Goal: Find specific page/section: Find specific page/section

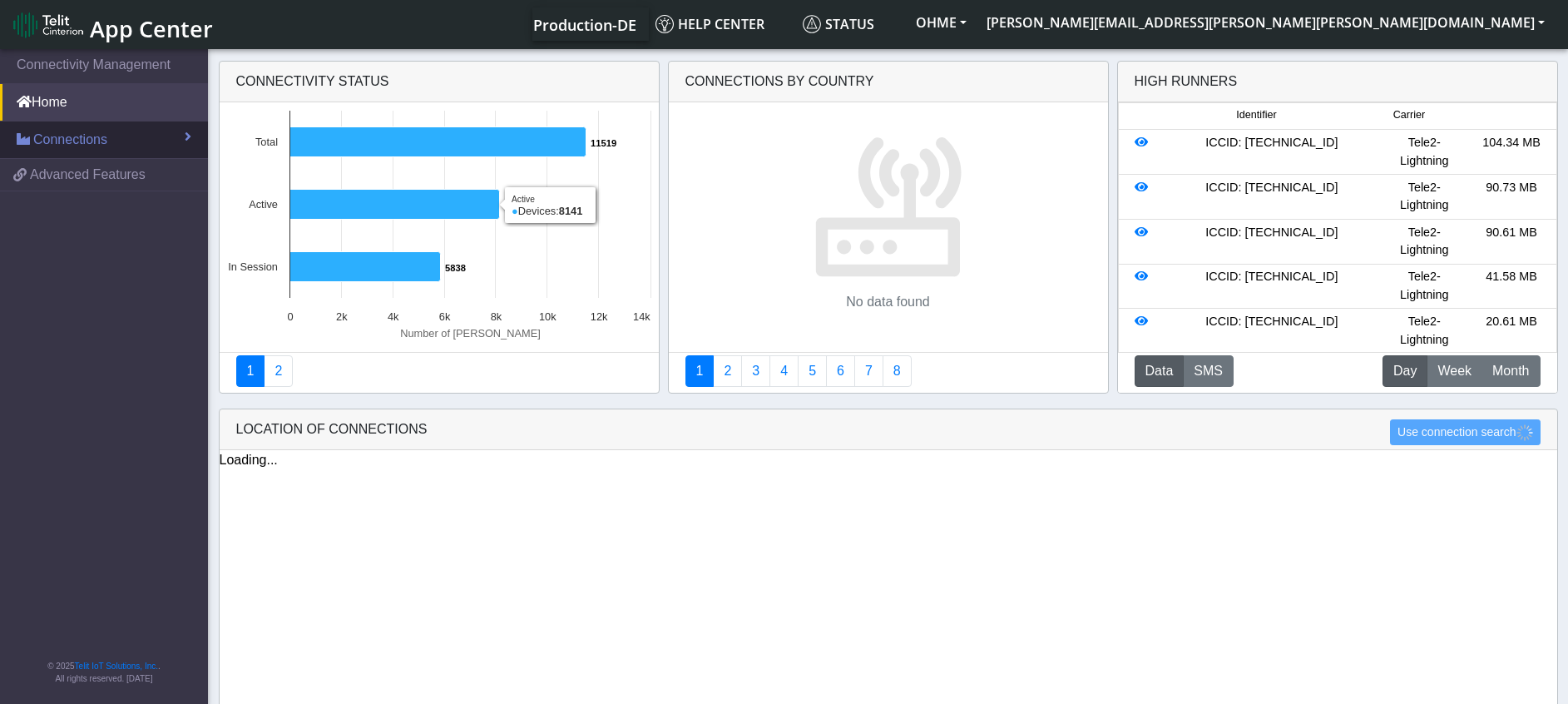
click at [89, 148] on span "Connections" at bounding box center [70, 140] width 74 height 20
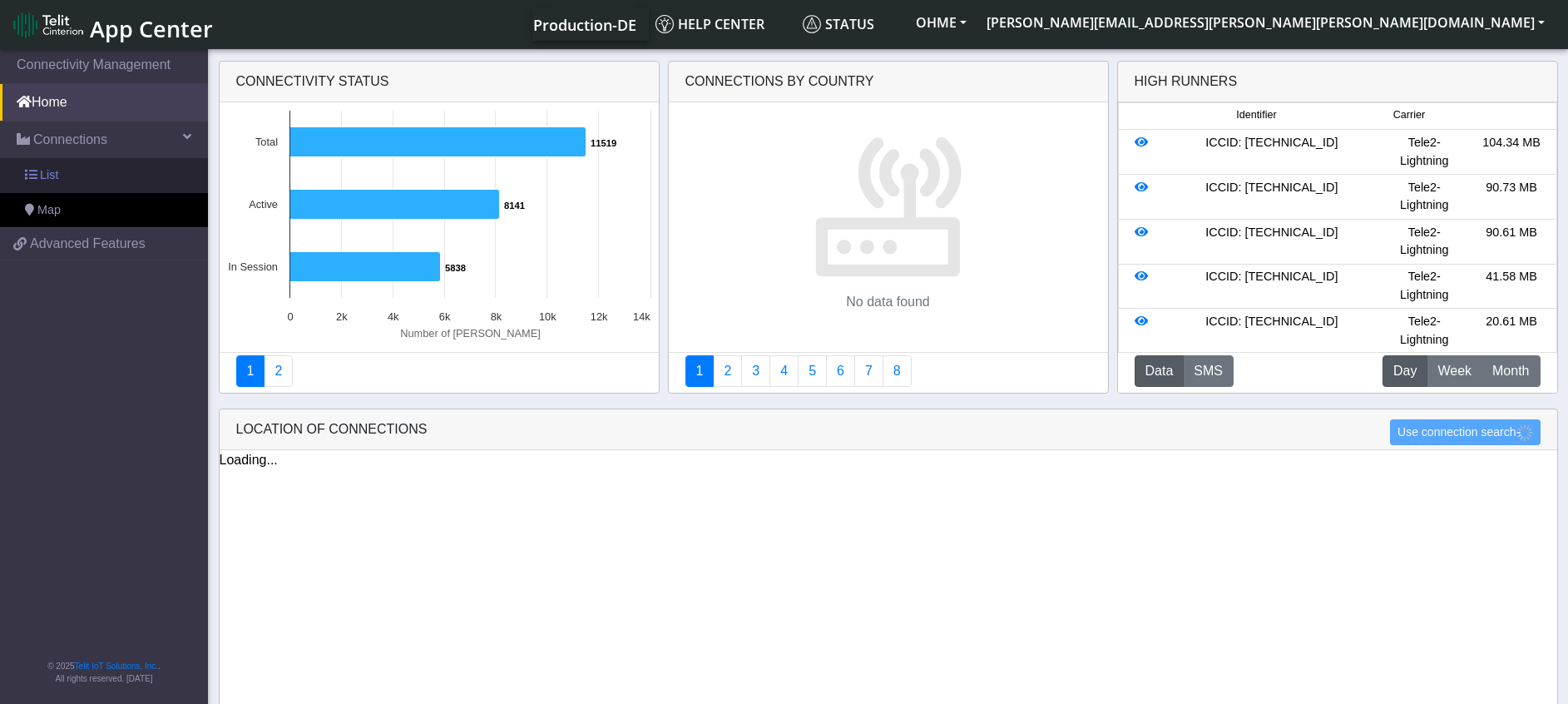
click at [76, 175] on link "List" at bounding box center [104, 176] width 208 height 35
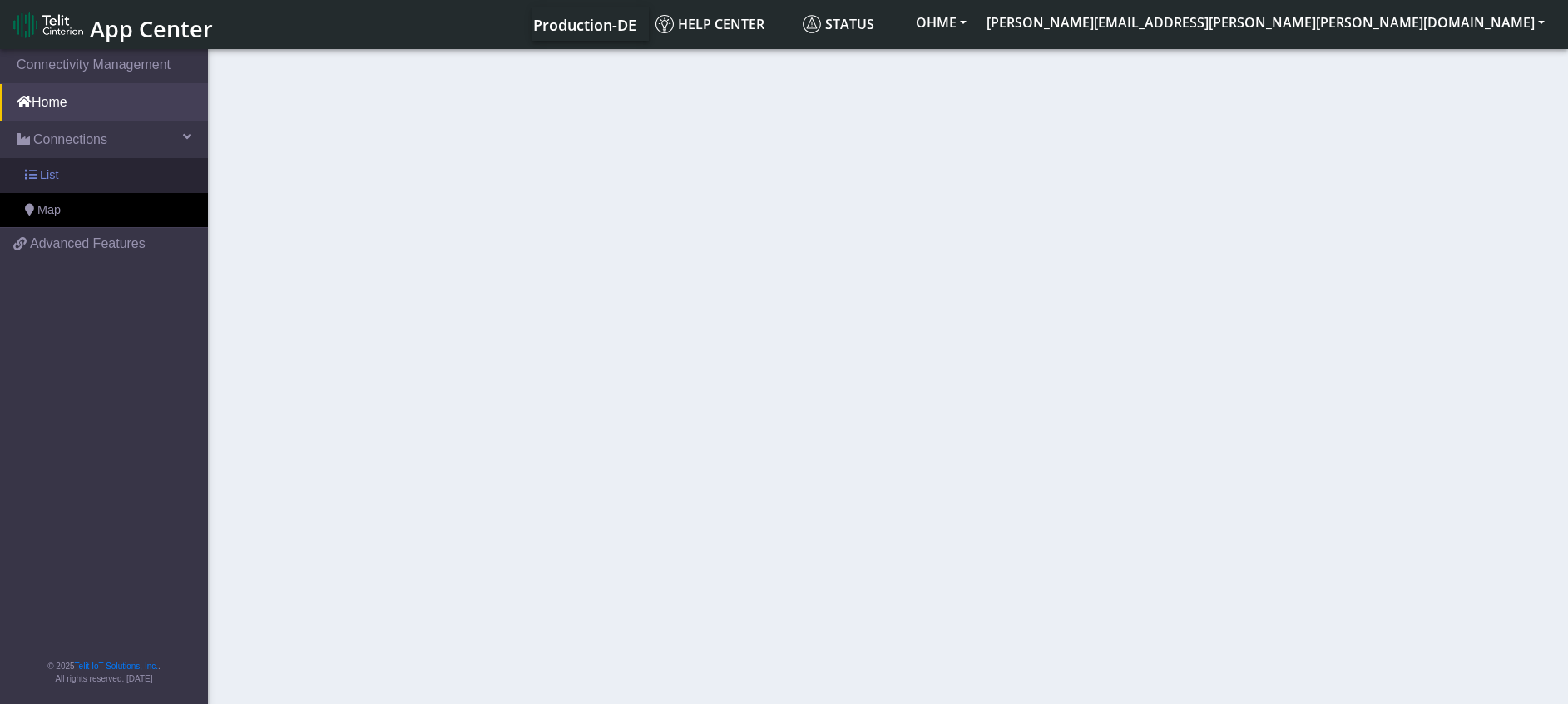
click at [73, 178] on link "List" at bounding box center [104, 176] width 208 height 35
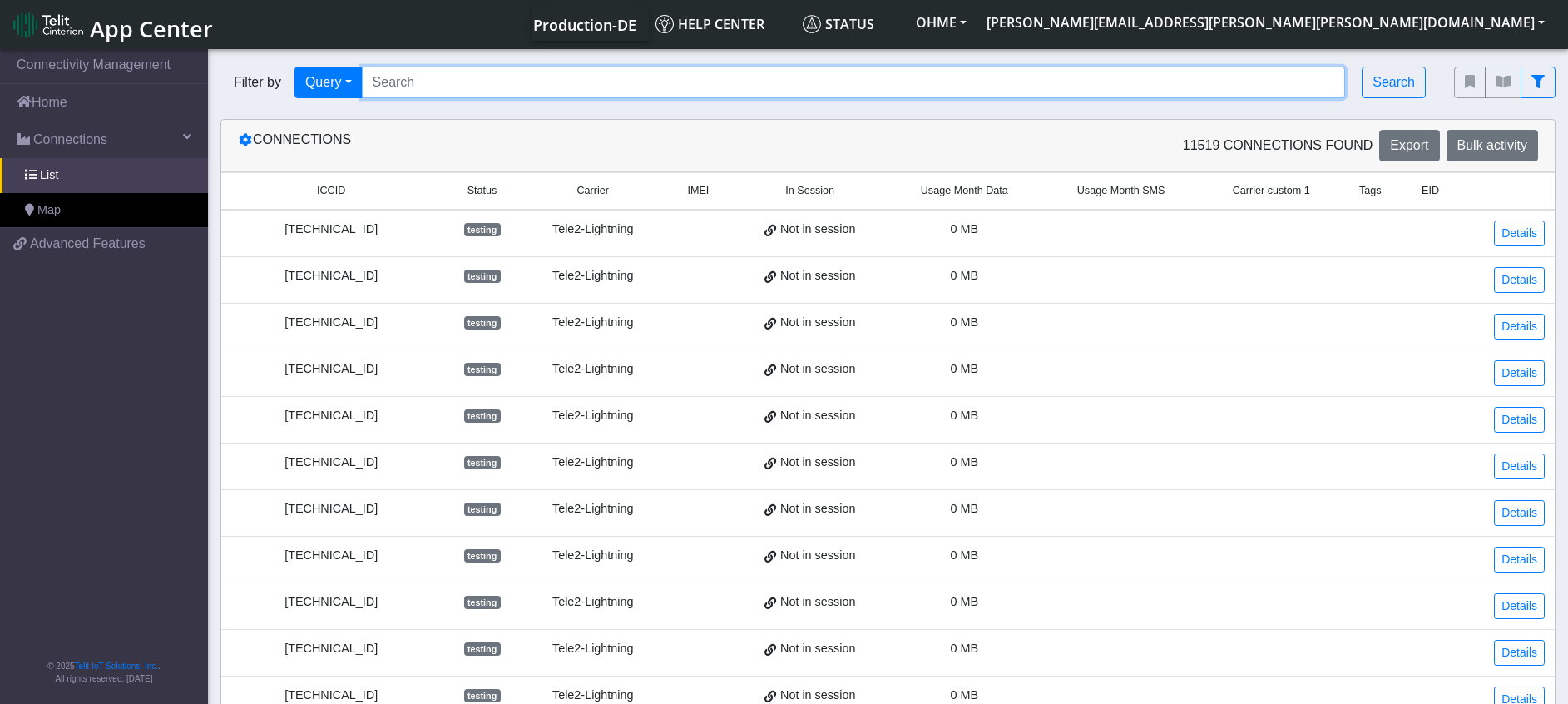
click at [498, 75] on input "Search..." at bounding box center [853, 83] width 984 height 32
paste input "[TECHNICAL_ID]"
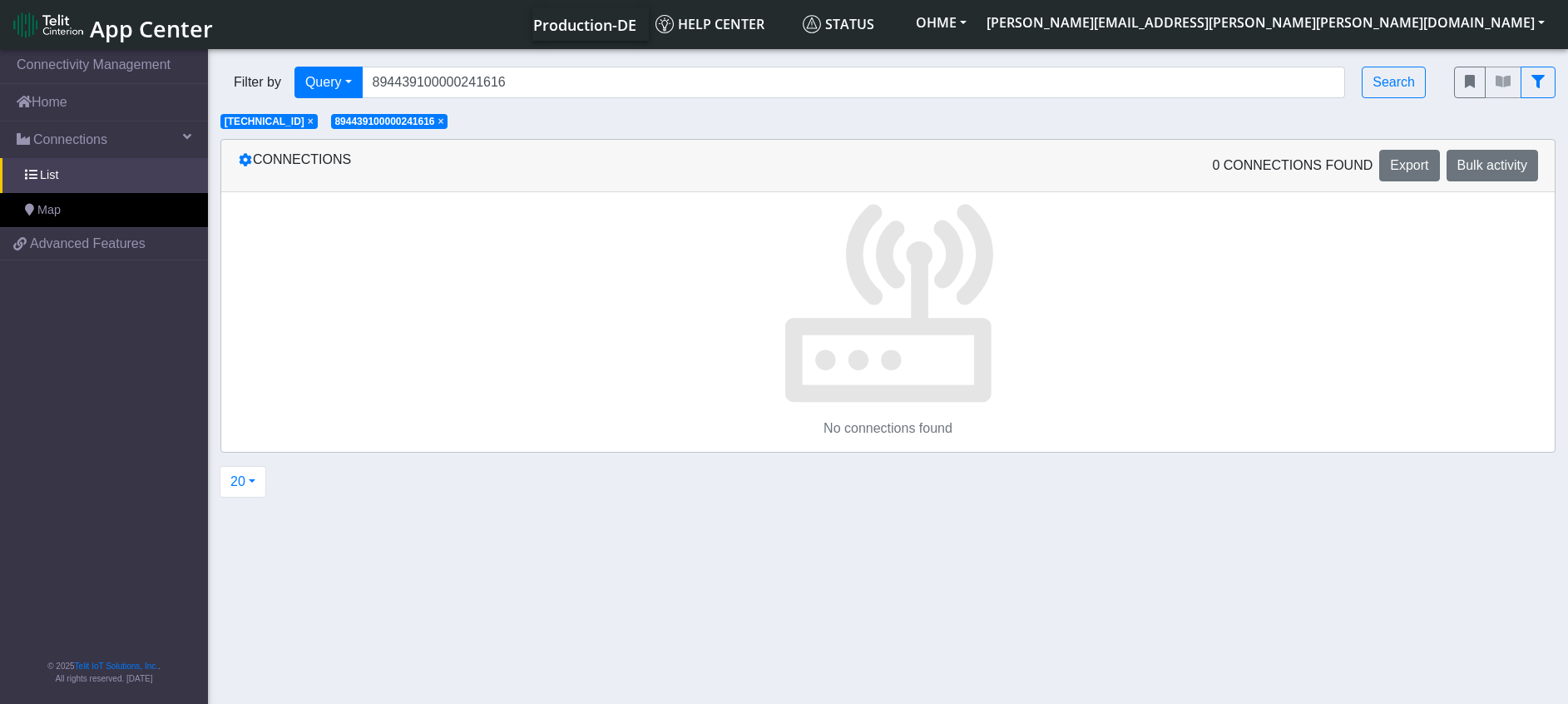
click at [313, 125] on span "×" at bounding box center [311, 121] width 6 height 11
click at [334, 125] on span "×" at bounding box center [330, 121] width 6 height 11
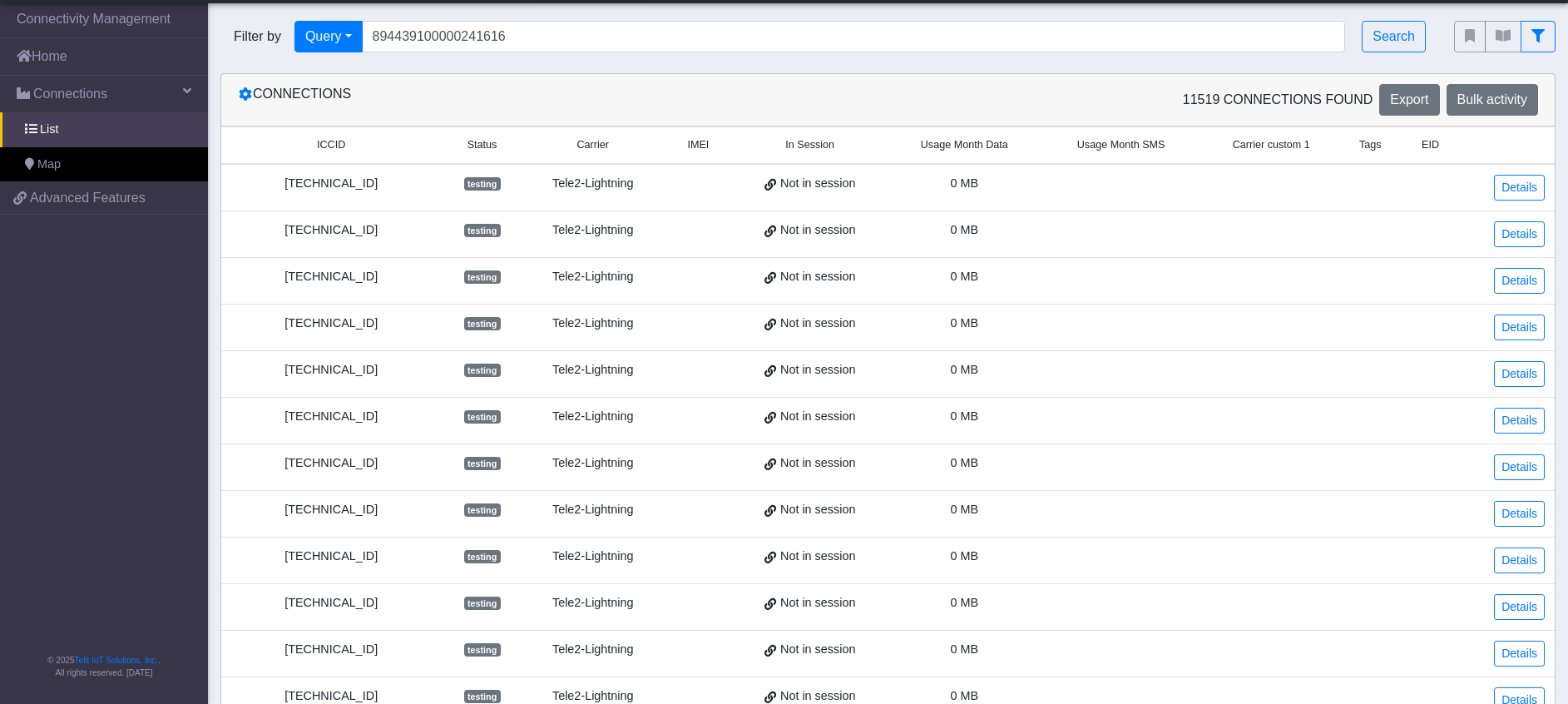
scroll to position [487, 0]
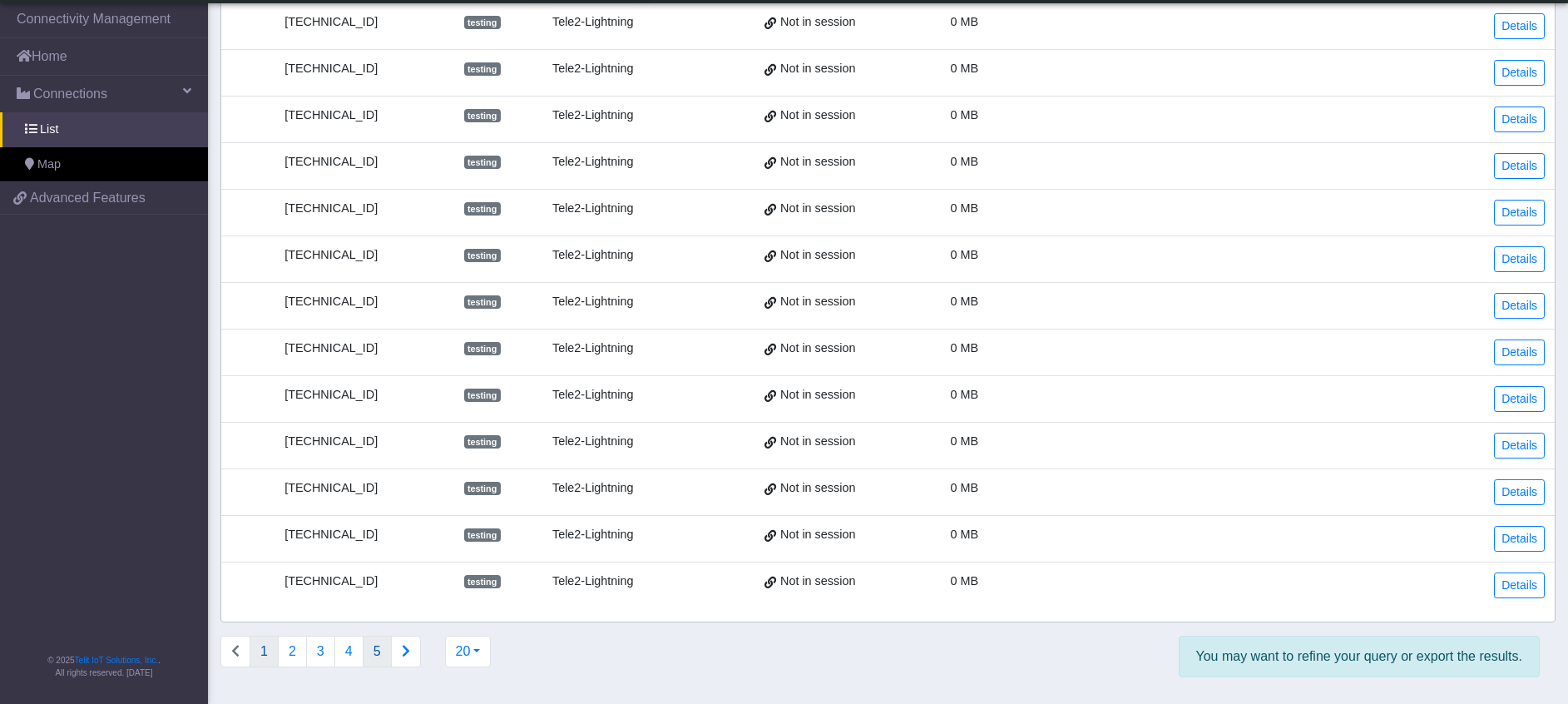
click at [379, 661] on button "5" at bounding box center [377, 651] width 29 height 32
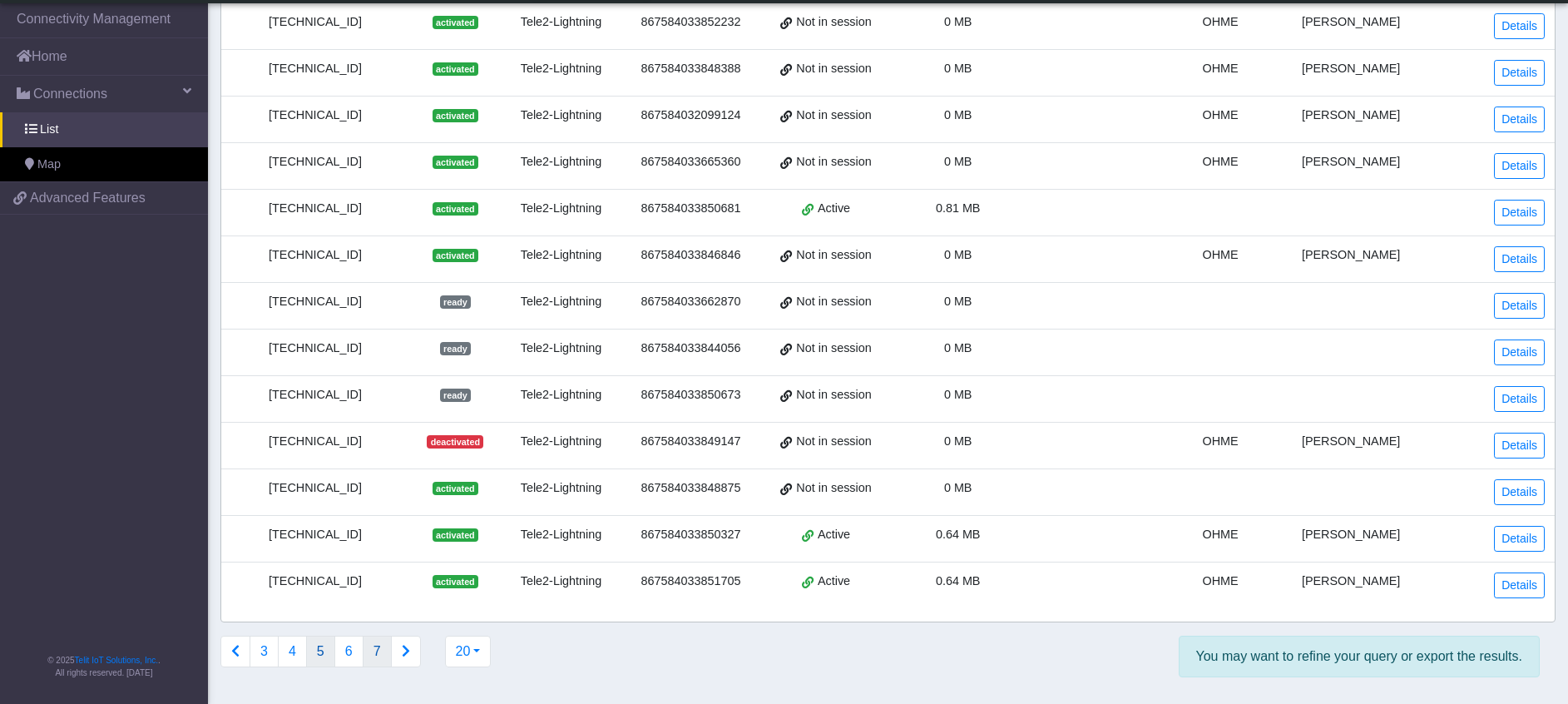
click at [385, 658] on button "7" at bounding box center [377, 651] width 29 height 32
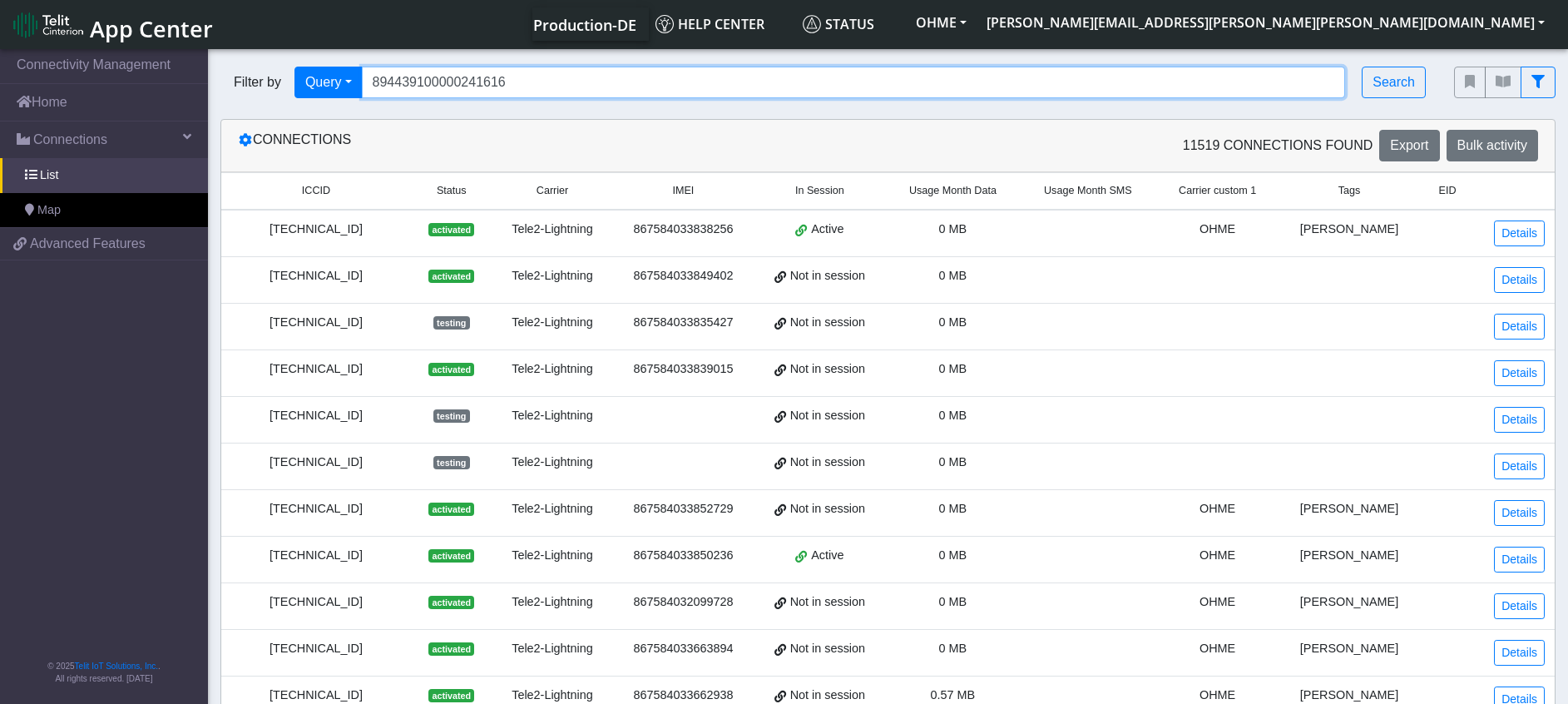
click at [579, 83] on input "894439100000241616" at bounding box center [853, 83] width 984 height 32
type input "89443910000024161"
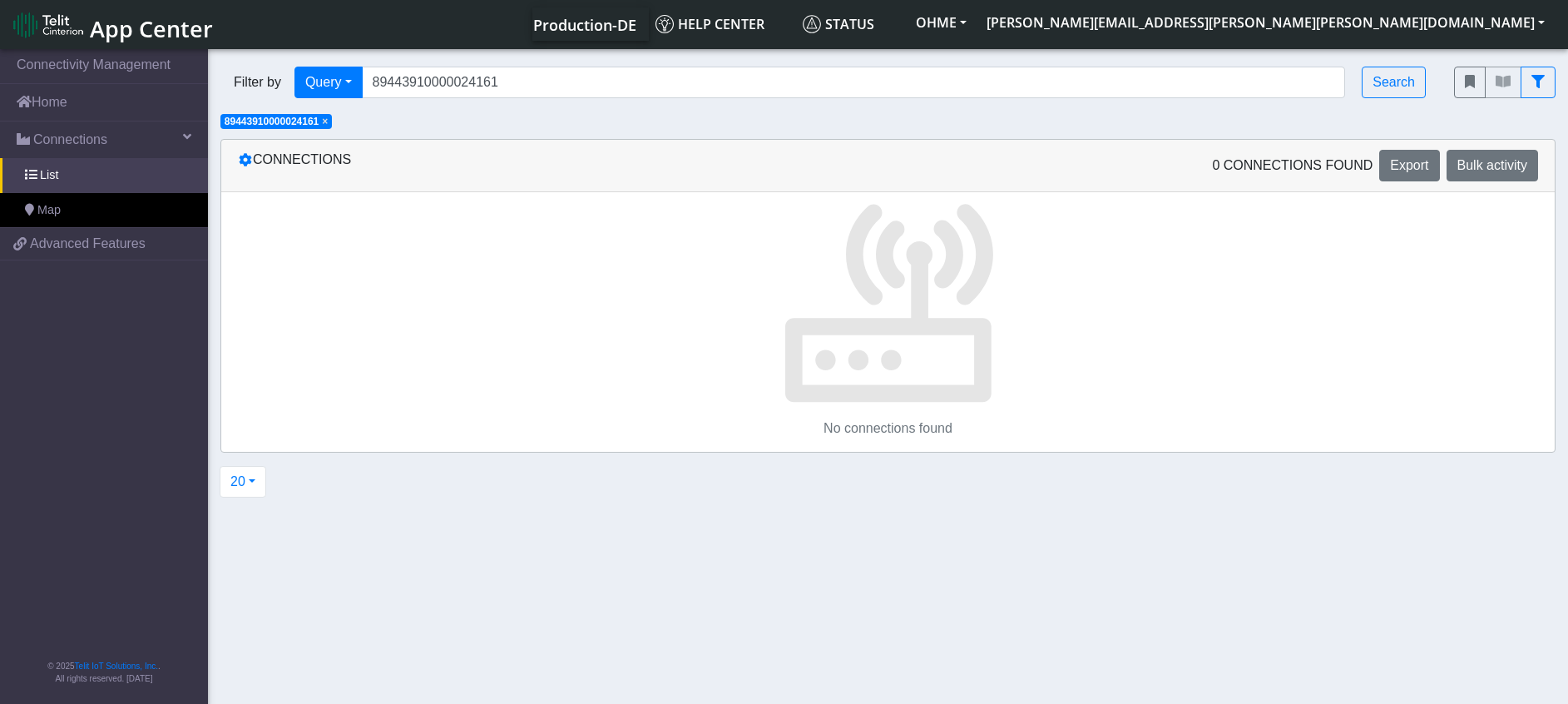
click at [327, 124] on span "×" at bounding box center [325, 121] width 6 height 11
